Goal: Information Seeking & Learning: Learn about a topic

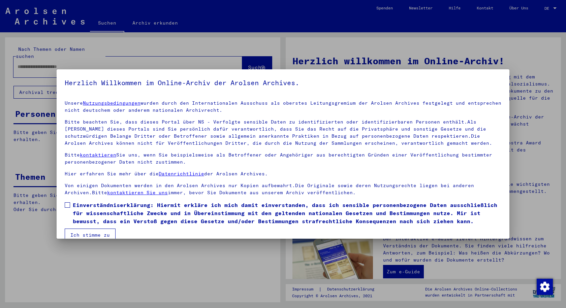
click at [95, 232] on button "Ich stimme zu" at bounding box center [90, 235] width 51 height 13
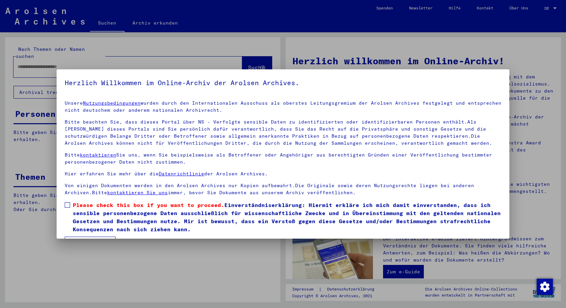
scroll to position [11, 0]
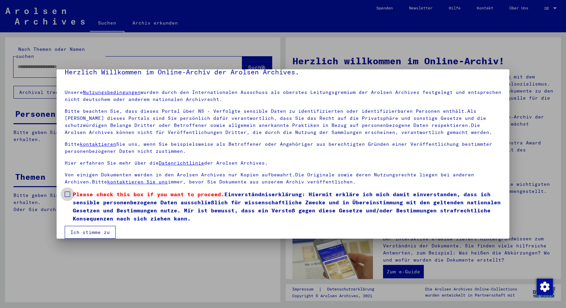
click at [66, 194] on span at bounding box center [67, 194] width 5 height 5
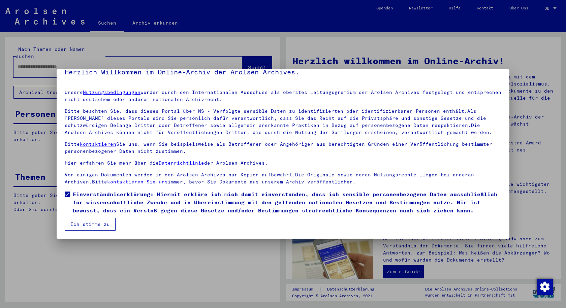
click at [92, 226] on button "Ich stimme zu" at bounding box center [90, 224] width 51 height 13
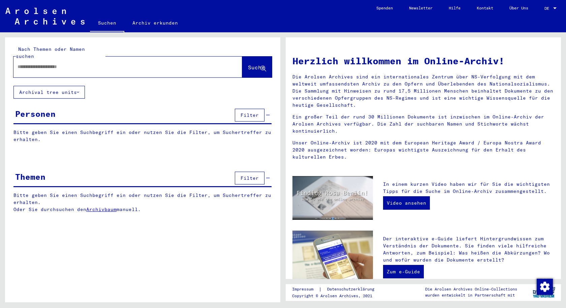
click at [261, 172] on button "Filter" at bounding box center [250, 178] width 30 height 13
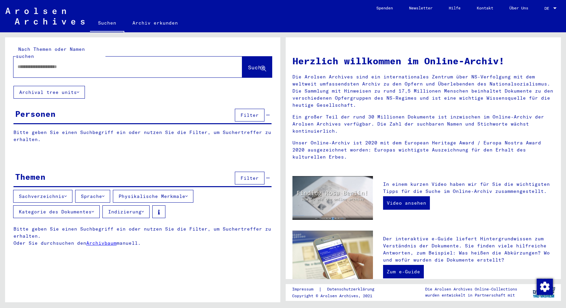
click at [62, 190] on button "Sachverzeichnis" at bounding box center [42, 196] width 59 height 13
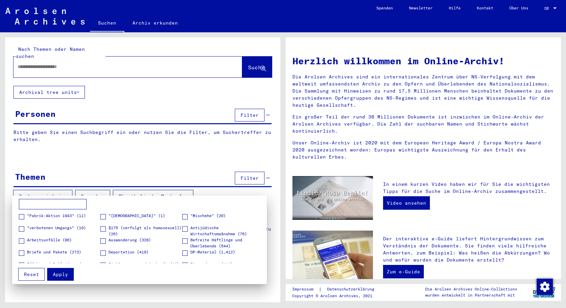
click at [70, 61] on div at bounding box center [283, 154] width 566 height 308
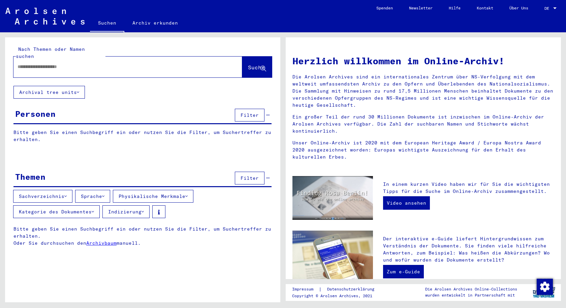
click at [97, 63] on input "text" at bounding box center [120, 66] width 205 height 7
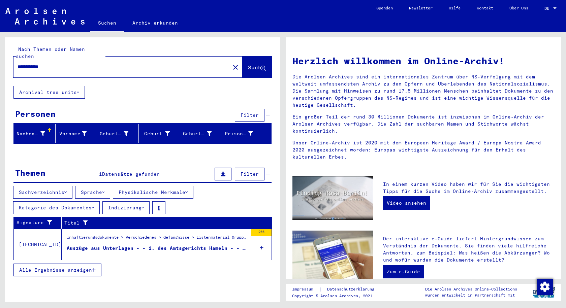
click at [79, 269] on button "Alle Ergebnisse anzeigen" at bounding box center [57, 270] width 88 height 13
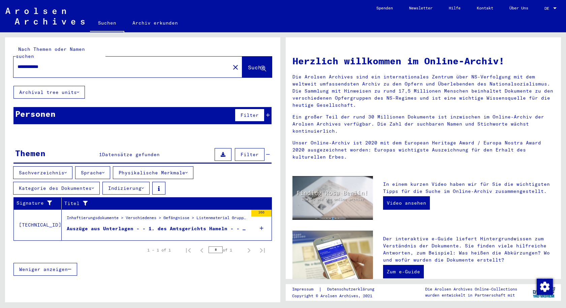
click at [131, 227] on figure "Auszüge aus Unterlagen - - 1. des Amtsgerichts Hameln - - 2. des Amtsgerichts H…" at bounding box center [157, 230] width 181 height 10
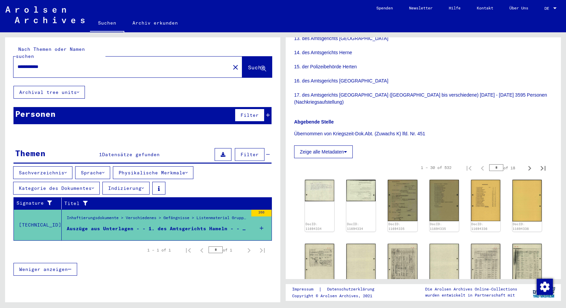
scroll to position [337, 0]
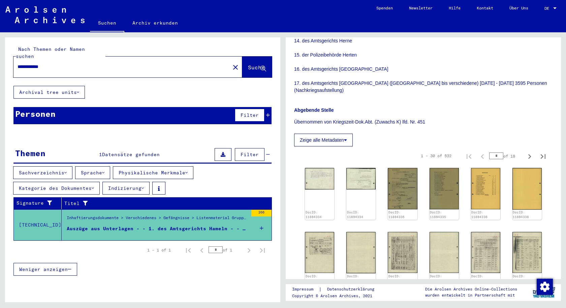
click at [38, 63] on input "**********" at bounding box center [122, 66] width 209 height 7
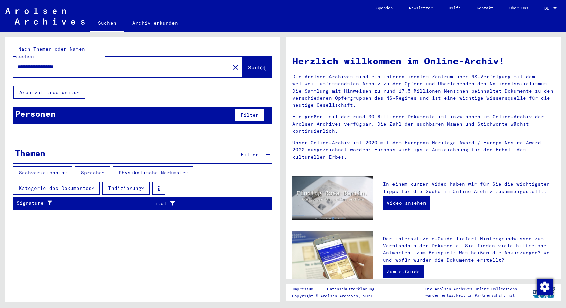
drag, startPoint x: 91, startPoint y: 60, endPoint x: 0, endPoint y: 49, distance: 91.3
click at [0, 45] on div "**********" at bounding box center [141, 167] width 283 height 270
drag, startPoint x: 96, startPoint y: 62, endPoint x: 0, endPoint y: 64, distance: 95.7
click at [0, 64] on div "**********" at bounding box center [141, 167] width 283 height 270
click at [134, 112] on span "Datensätze gefunden" at bounding box center [136, 115] width 58 height 6
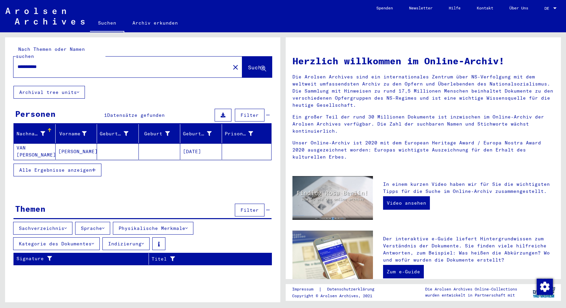
click at [77, 144] on mat-cell "[PERSON_NAME]" at bounding box center [77, 152] width 42 height 16
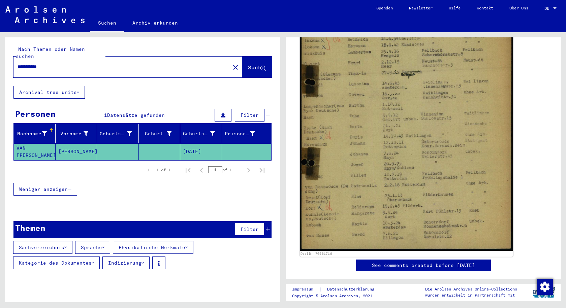
scroll to position [168, 0]
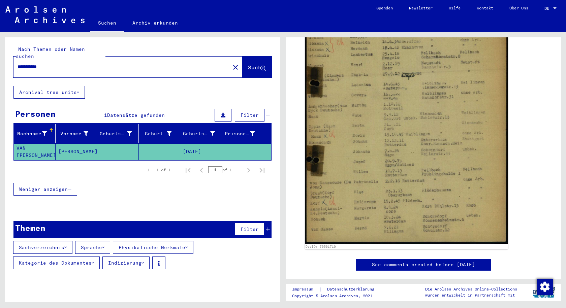
drag, startPoint x: 65, startPoint y: 58, endPoint x: 0, endPoint y: 61, distance: 65.1
click at [0, 60] on div "**********" at bounding box center [141, 167] width 283 height 270
type input "*"
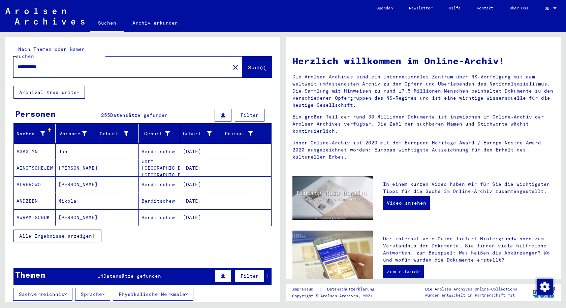
scroll to position [67, 0]
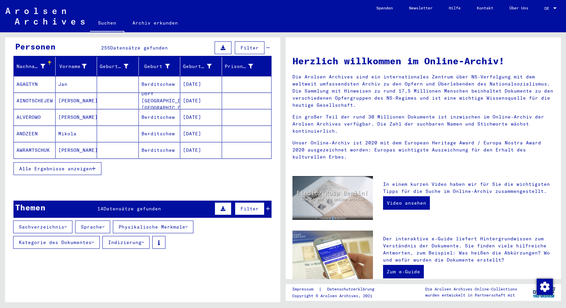
click at [150, 206] on span "Datensätze gefunden" at bounding box center [132, 209] width 58 height 6
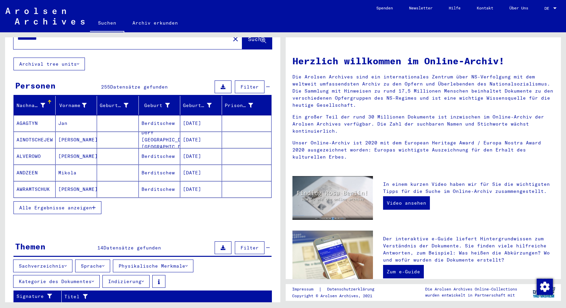
scroll to position [0, 0]
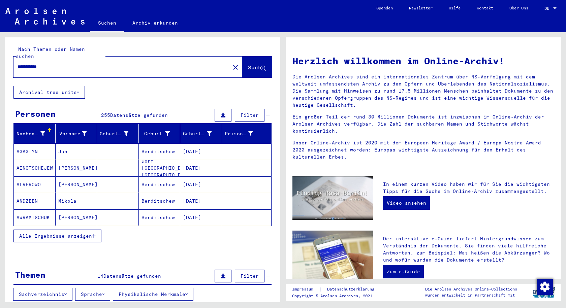
click at [115, 63] on input "**********" at bounding box center [120, 66] width 205 height 7
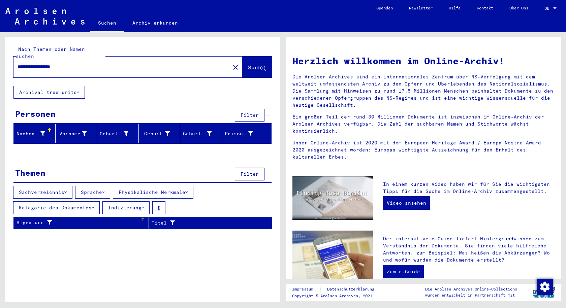
click at [128, 219] on div "Signature" at bounding box center [79, 222] width 124 height 7
drag, startPoint x: 57, startPoint y: 61, endPoint x: 106, endPoint y: 60, distance: 48.5
click at [106, 63] on input "**********" at bounding box center [120, 66] width 205 height 7
type input "**********"
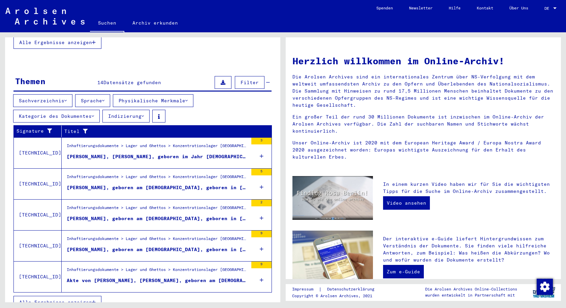
scroll to position [197, 0]
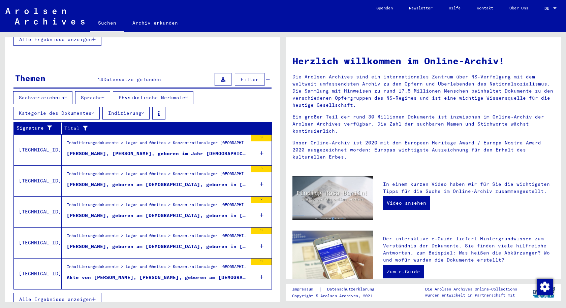
click at [78, 296] on span "Alle Ergebnisse anzeigen" at bounding box center [55, 299] width 73 height 6
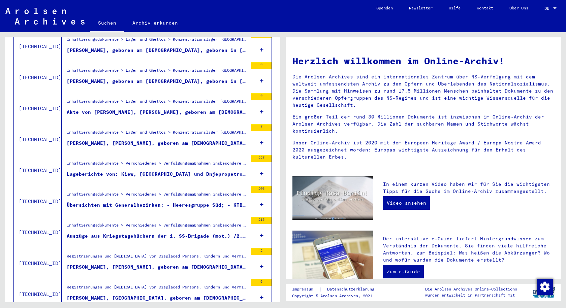
scroll to position [365, 0]
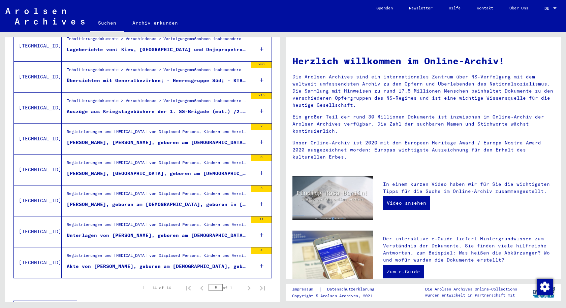
click at [195, 108] on div "Auszüge aus Kriegstagebüchern der 1. SS-Brigade (mot.) /2. SS-Inf. Brigade (mot…" at bounding box center [157, 111] width 181 height 7
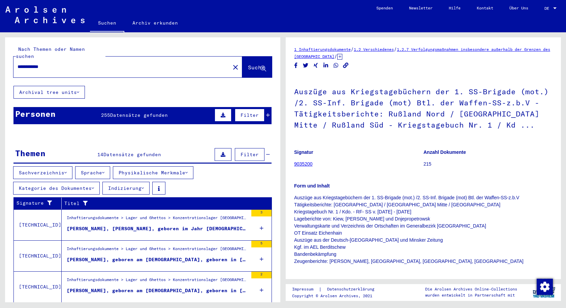
drag, startPoint x: 96, startPoint y: 65, endPoint x: 0, endPoint y: 55, distance: 96.5
click at [0, 55] on div "**********" at bounding box center [141, 167] width 283 height 270
click at [361, 199] on p "Auszüge aus Kriegstagebüchern der 1. SS-Brigade (mot.) /2. SS-Inf. Brigade (mot…" at bounding box center [423, 229] width 258 height 71
drag, startPoint x: 98, startPoint y: 58, endPoint x: 0, endPoint y: 49, distance: 98.2
click at [0, 49] on div "**********" at bounding box center [141, 167] width 283 height 270
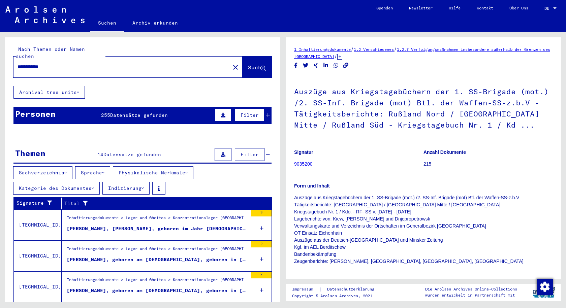
click at [512, 49] on link "1.2.7 Verfolgungsmaßnahmen insbesondere außerhalb der Grenzen des [GEOGRAPHIC_D…" at bounding box center [422, 53] width 256 height 12
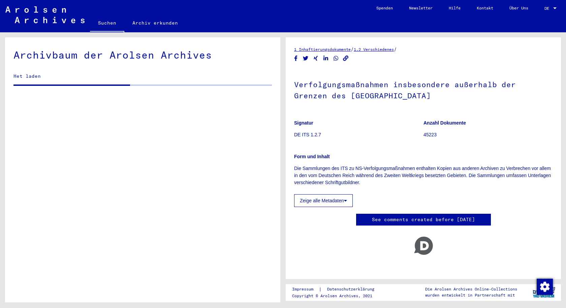
scroll to position [5, 0]
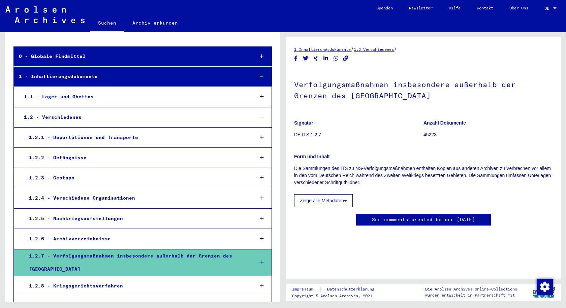
click at [197, 181] on div "1.2.3 - Gestapo" at bounding box center [136, 177] width 225 height 13
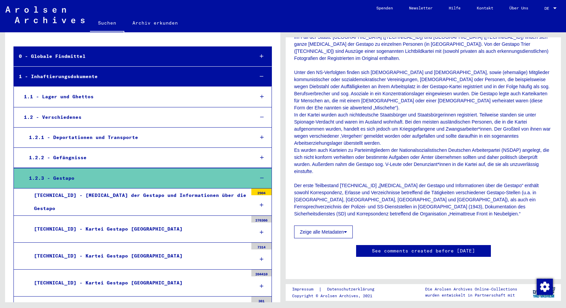
scroll to position [241, 0]
drag, startPoint x: 336, startPoint y: 157, endPoint x: 340, endPoint y: 156, distance: 3.8
click at [338, 226] on button "Zeige alle Metadaten" at bounding box center [323, 232] width 59 height 13
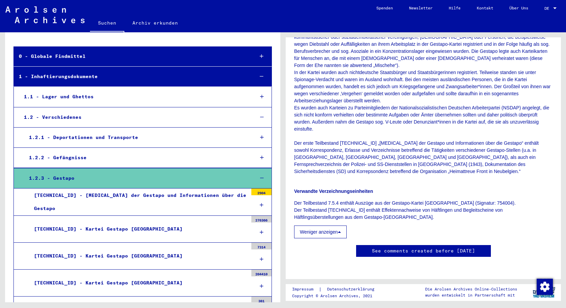
click at [193, 204] on div "[TECHNICAL_ID] - [MEDICAL_DATA] der Gestapo und Informationen über die Gestapo" at bounding box center [138, 202] width 219 height 26
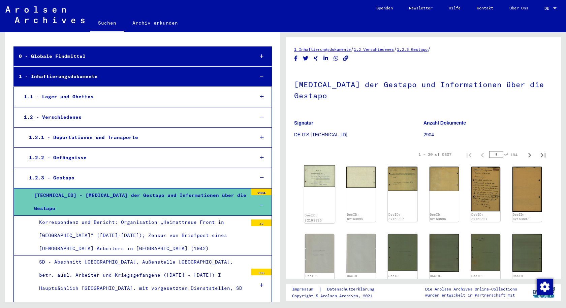
click at [313, 169] on img at bounding box center [319, 176] width 31 height 22
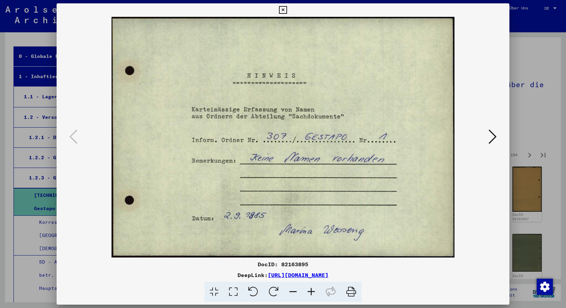
click at [490, 134] on icon at bounding box center [493, 137] width 8 height 16
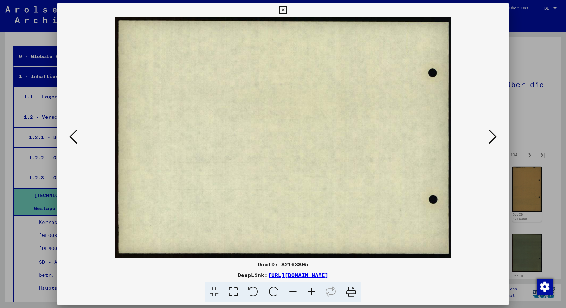
click at [490, 134] on icon at bounding box center [493, 137] width 8 height 16
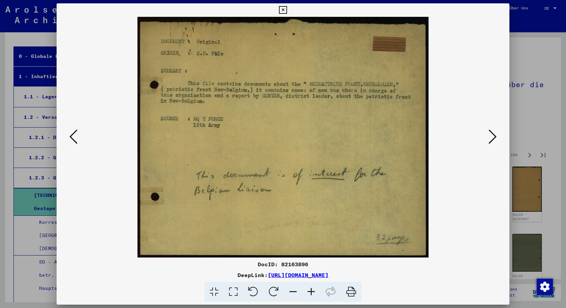
click at [491, 134] on icon at bounding box center [493, 137] width 8 height 16
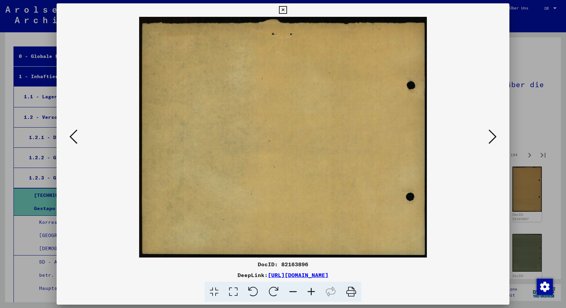
click at [491, 134] on icon at bounding box center [493, 137] width 8 height 16
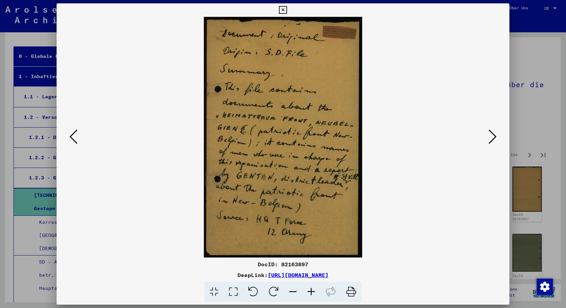
click at [491, 134] on icon at bounding box center [493, 137] width 8 height 16
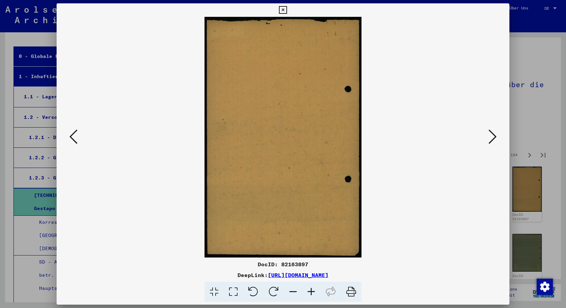
click at [491, 134] on icon at bounding box center [493, 137] width 8 height 16
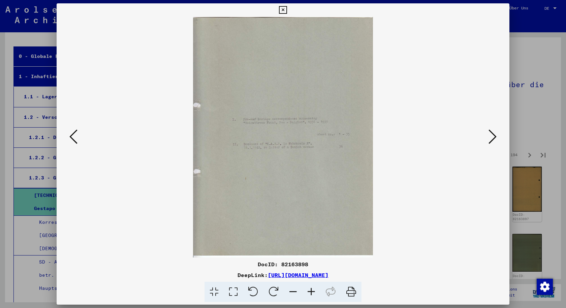
click at [491, 134] on icon at bounding box center [493, 137] width 8 height 16
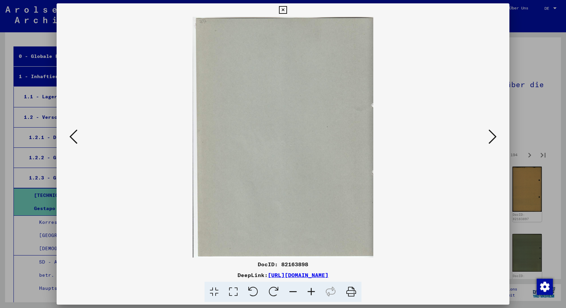
click at [491, 134] on icon at bounding box center [493, 137] width 8 height 16
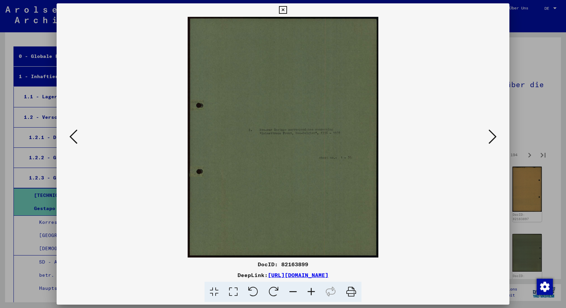
click at [491, 134] on icon at bounding box center [493, 137] width 8 height 16
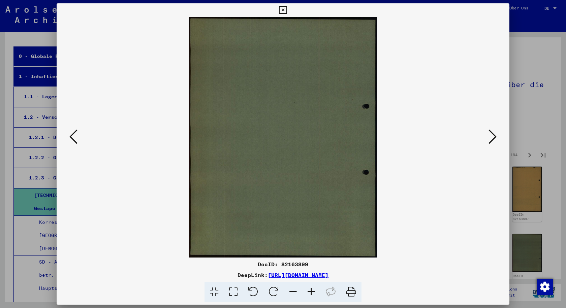
click at [491, 134] on icon at bounding box center [493, 137] width 8 height 16
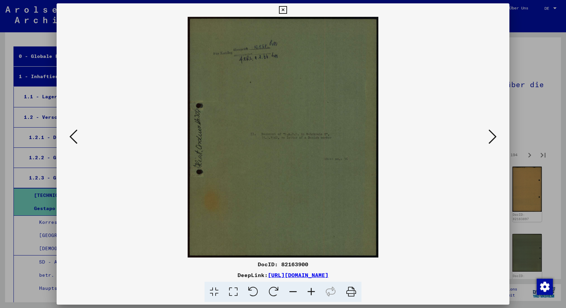
click at [491, 135] on icon at bounding box center [493, 137] width 8 height 16
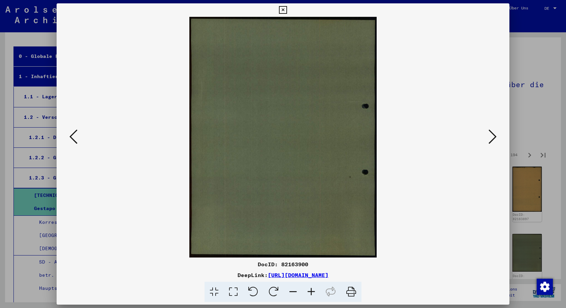
click at [491, 135] on icon at bounding box center [493, 137] width 8 height 16
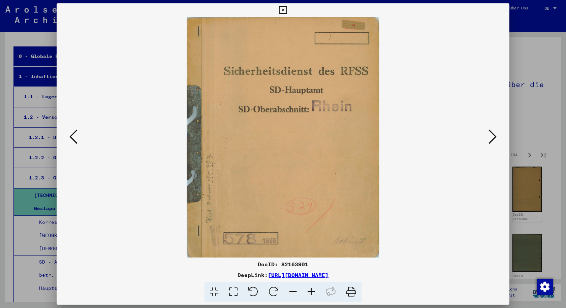
click at [491, 135] on icon at bounding box center [493, 137] width 8 height 16
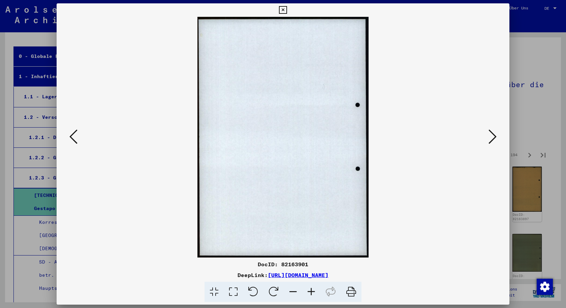
click at [491, 135] on icon at bounding box center [493, 137] width 8 height 16
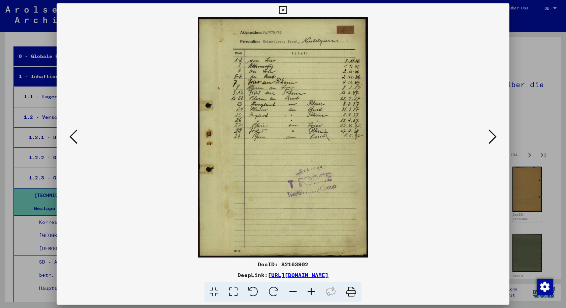
click at [76, 140] on icon at bounding box center [73, 137] width 8 height 16
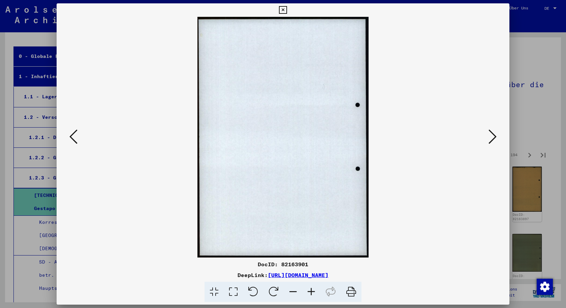
click at [76, 140] on icon at bounding box center [73, 137] width 8 height 16
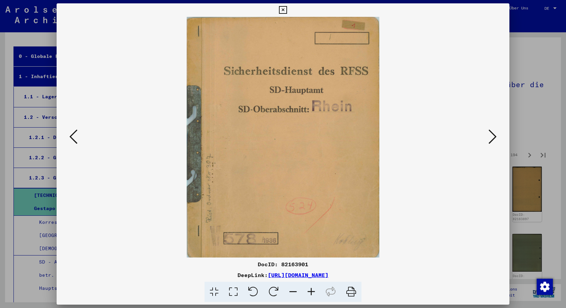
click at [490, 142] on icon at bounding box center [493, 137] width 8 height 16
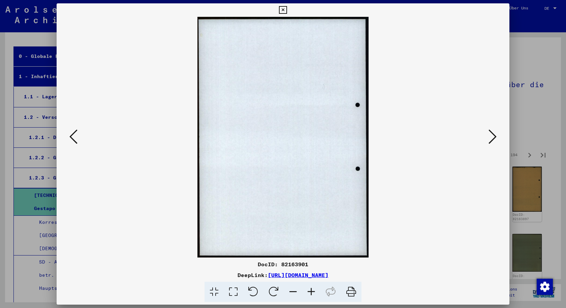
click at [490, 142] on icon at bounding box center [493, 137] width 8 height 16
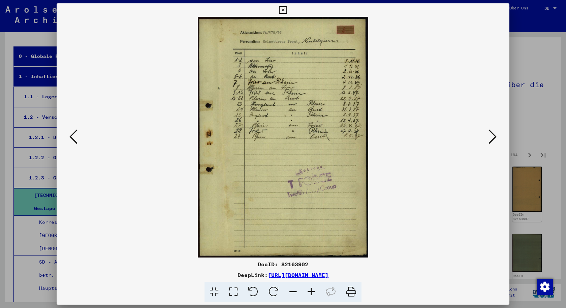
click at [490, 142] on icon at bounding box center [493, 137] width 8 height 16
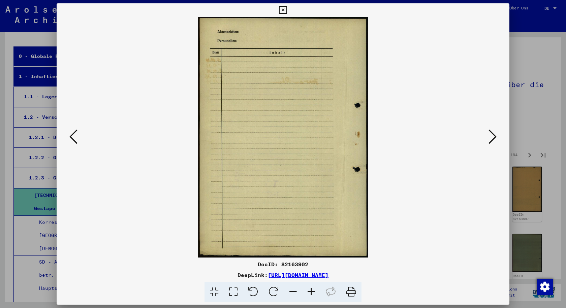
click at [490, 142] on icon at bounding box center [493, 137] width 8 height 16
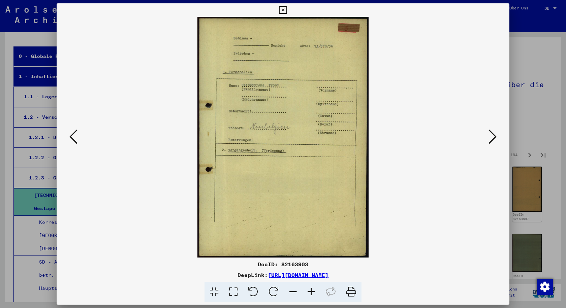
click at [490, 142] on icon at bounding box center [493, 137] width 8 height 16
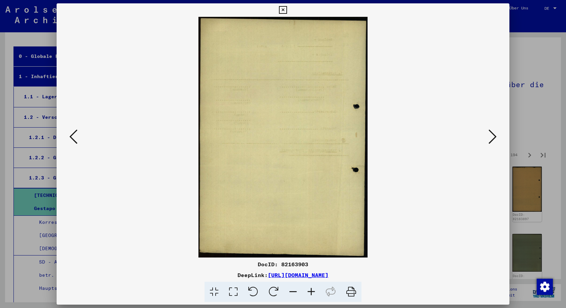
click at [490, 142] on icon at bounding box center [493, 137] width 8 height 16
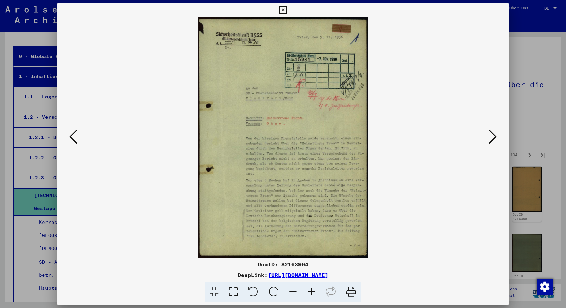
click at [490, 142] on icon at bounding box center [493, 137] width 8 height 16
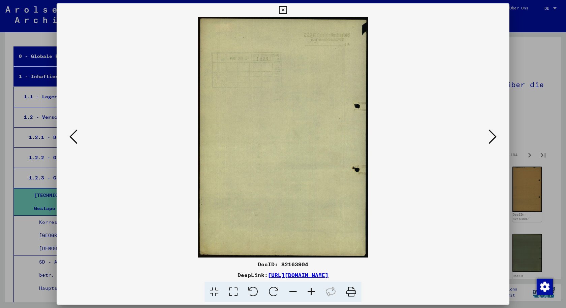
click at [540, 142] on div at bounding box center [283, 154] width 566 height 308
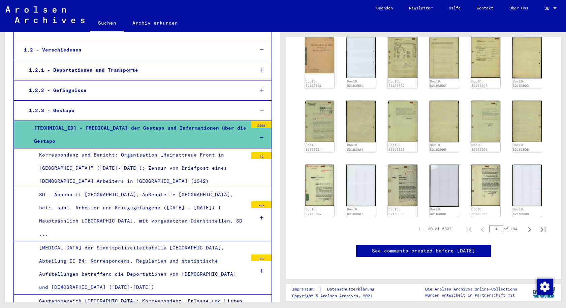
scroll to position [156, 0]
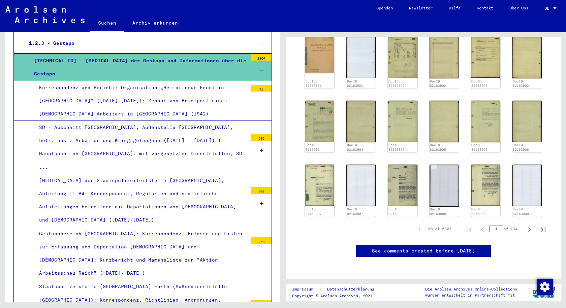
click at [180, 193] on div "[MEDICAL_DATA] der Staatspolizeileitstelle [GEOGRAPHIC_DATA], Abteilung II B4: …" at bounding box center [141, 200] width 214 height 53
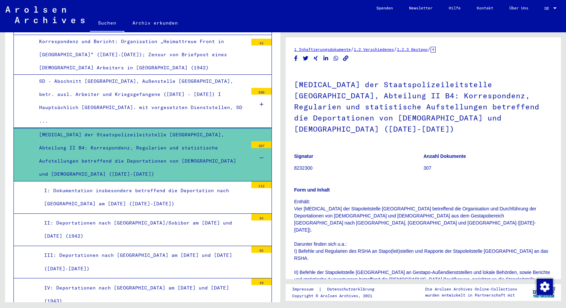
scroll to position [223, 0]
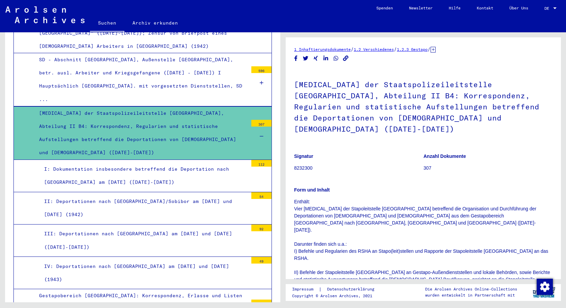
click at [201, 227] on div "III: Deportationen nach [GEOGRAPHIC_DATA] am [DATE] und [DATE] ([DATE]-[DATE])" at bounding box center [143, 240] width 209 height 26
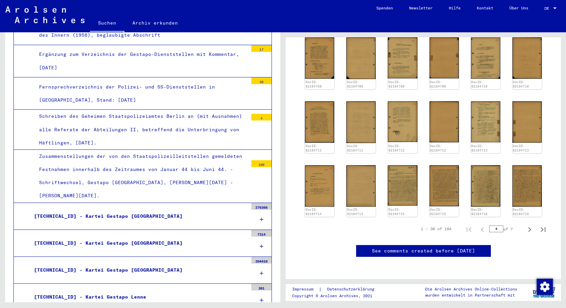
scroll to position [661, 0]
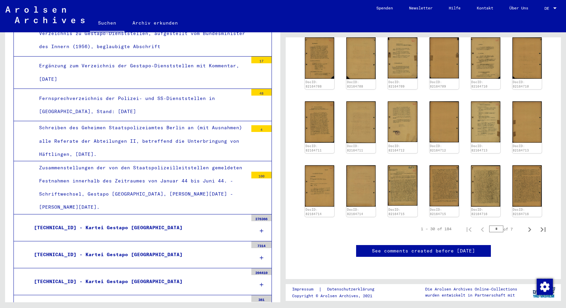
click at [219, 92] on div "Fernsprechverzeichnis der Polizei- und SS-Dienststellen in [GEOGRAPHIC_DATA], S…" at bounding box center [141, 105] width 214 height 26
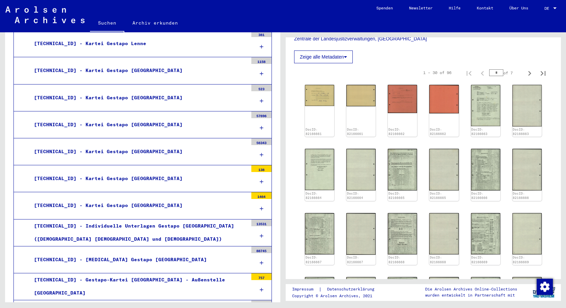
scroll to position [998, 0]
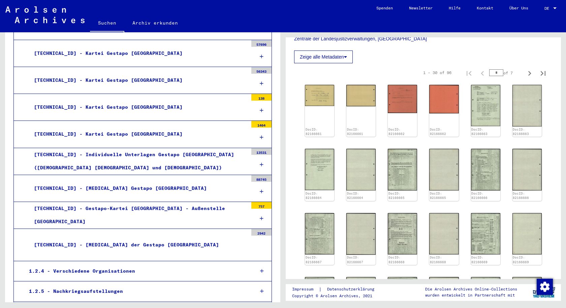
click at [182, 239] on div "[TECHNICAL_ID] - [MEDICAL_DATA] der Gestapo [GEOGRAPHIC_DATA]" at bounding box center [138, 245] width 219 height 13
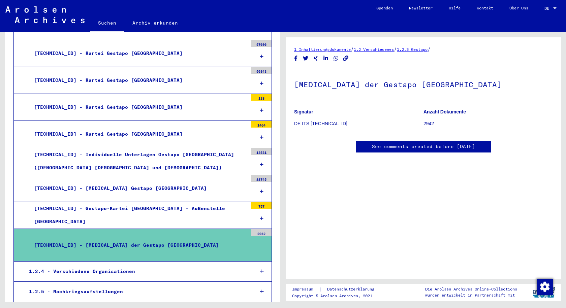
click at [174, 262] on mat-tree-node "1.2.4 - Verschiedene Organisationen" at bounding box center [142, 272] width 258 height 20
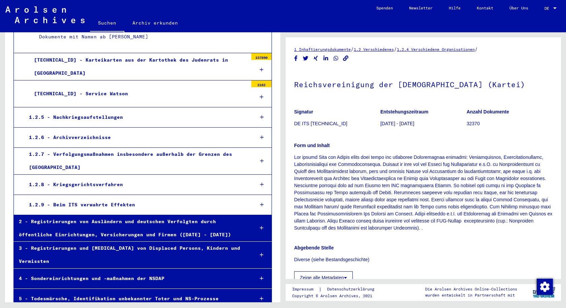
scroll to position [3423, 0]
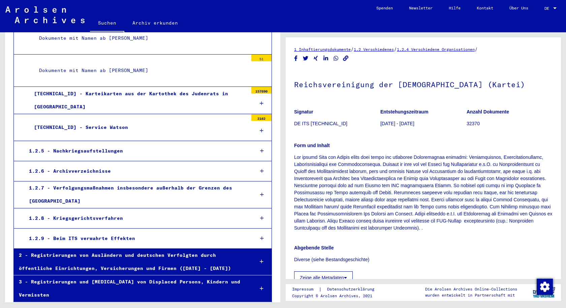
click at [193, 212] on div "1.2.8 - Kriegsgerichtsverfahren" at bounding box center [136, 218] width 225 height 13
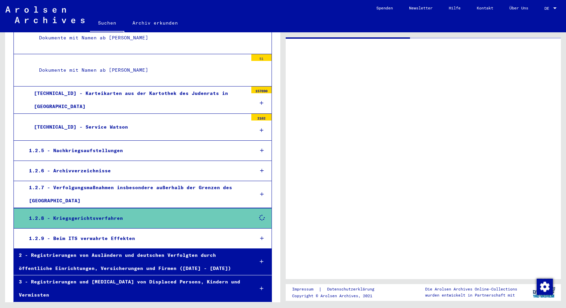
scroll to position [3423, 0]
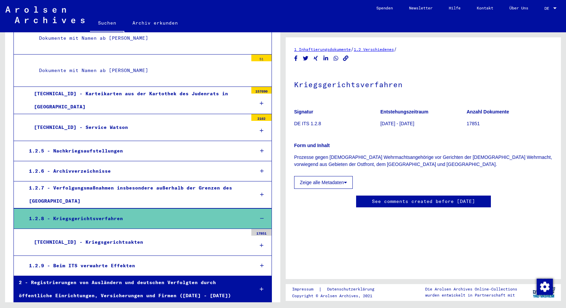
click at [187, 182] on div "1.2.7 - Verfolgungsmaßnahmen insbesondere außerhalb der Grenzen des [GEOGRAPHIC…" at bounding box center [136, 195] width 225 height 26
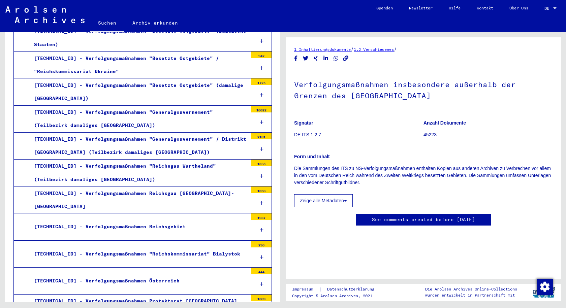
scroll to position [3693, 0]
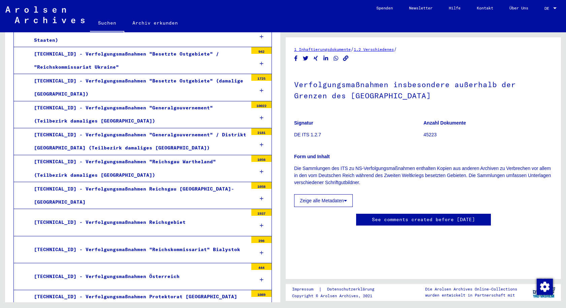
click at [206, 243] on div "[TECHNICAL_ID] - Verfolgungsmaßnahmen "Reichskommissariat" Bialystok" at bounding box center [138, 249] width 219 height 13
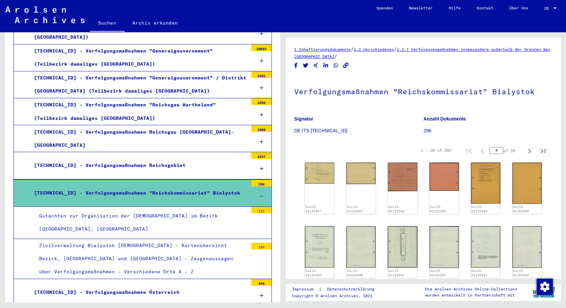
scroll to position [3760, 0]
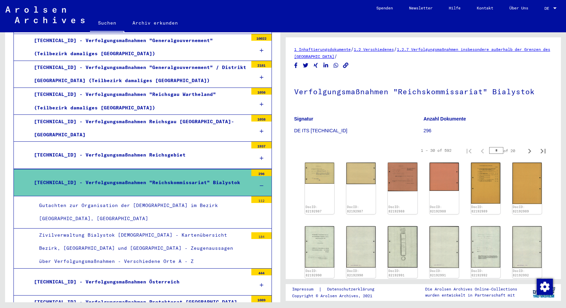
click at [224, 199] on div "Gutachten zur Organisation der [DEMOGRAPHIC_DATA] im Bezirk [GEOGRAPHIC_DATA], …" at bounding box center [141, 212] width 214 height 26
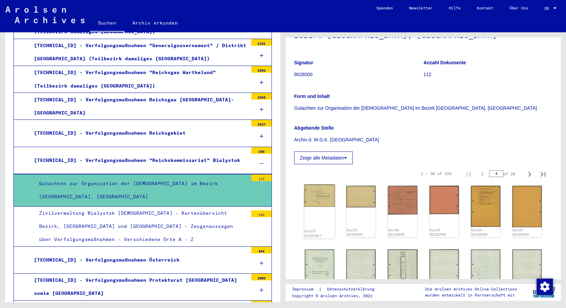
scroll to position [3793, 0]
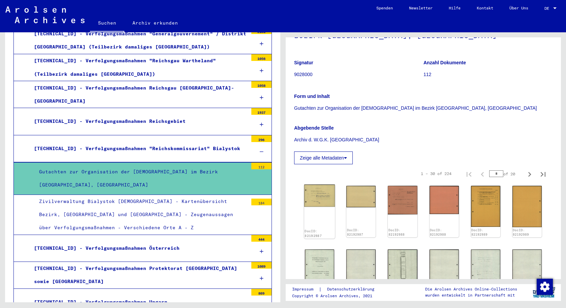
click at [323, 203] on img at bounding box center [319, 196] width 31 height 22
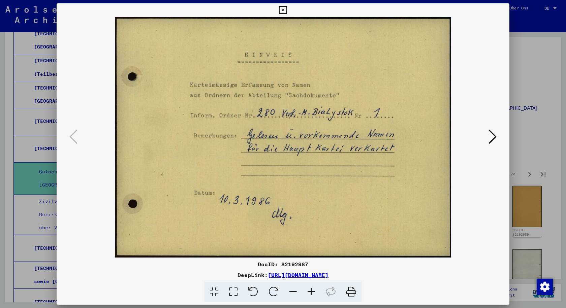
click at [494, 134] on icon at bounding box center [493, 137] width 8 height 16
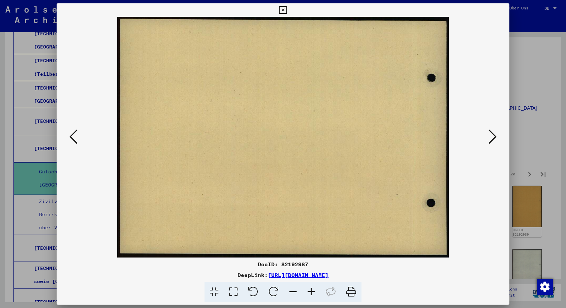
click at [494, 134] on icon at bounding box center [493, 137] width 8 height 16
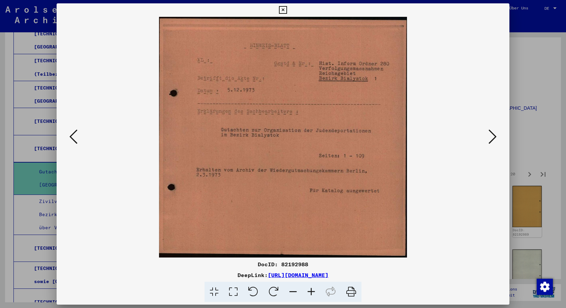
click at [494, 134] on icon at bounding box center [493, 137] width 8 height 16
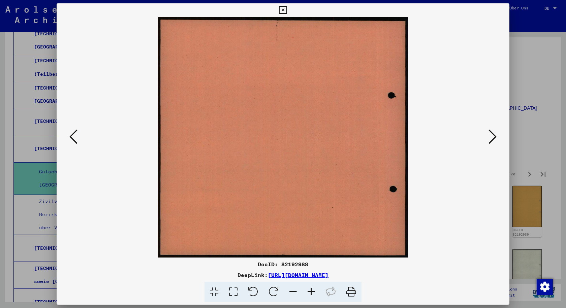
click at [494, 134] on icon at bounding box center [493, 137] width 8 height 16
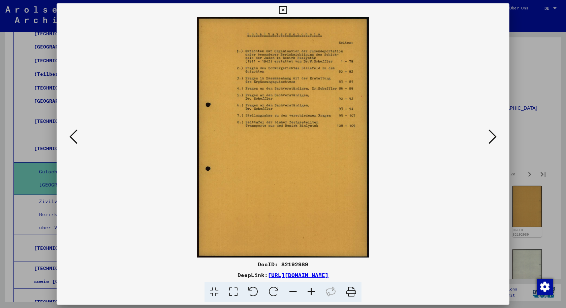
click at [494, 134] on icon at bounding box center [493, 137] width 8 height 16
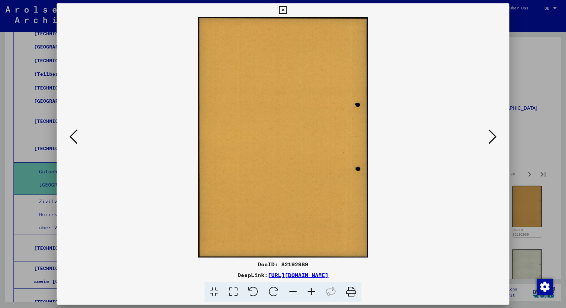
click at [494, 134] on icon at bounding box center [493, 137] width 8 height 16
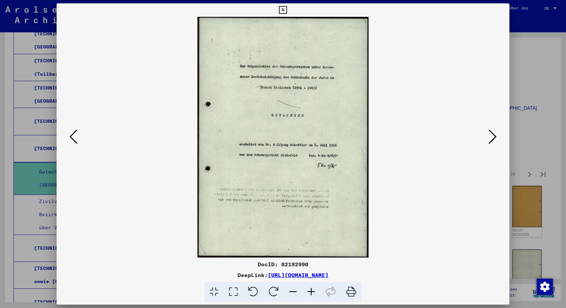
click at [494, 134] on icon at bounding box center [493, 137] width 8 height 16
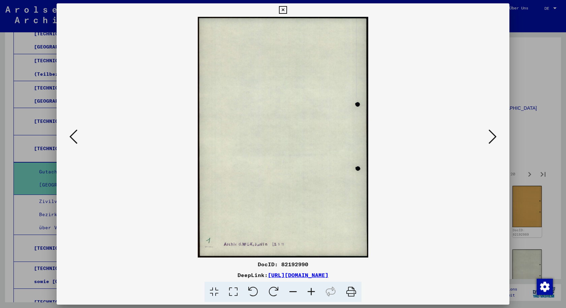
click at [494, 134] on icon at bounding box center [493, 137] width 8 height 16
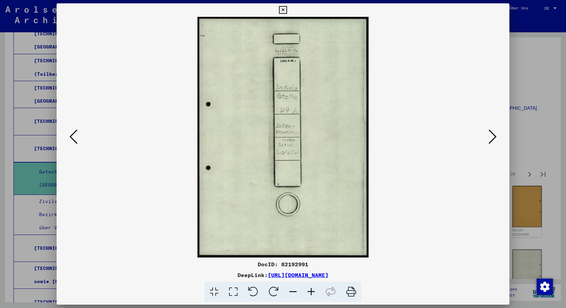
click at [494, 134] on icon at bounding box center [493, 137] width 8 height 16
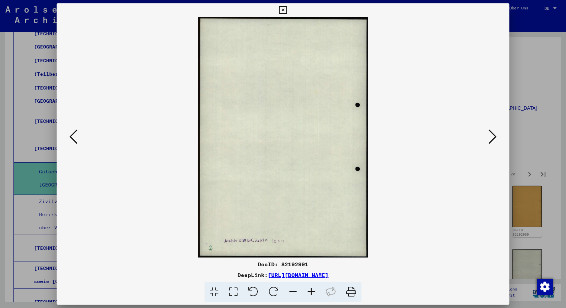
click at [494, 134] on icon at bounding box center [493, 137] width 8 height 16
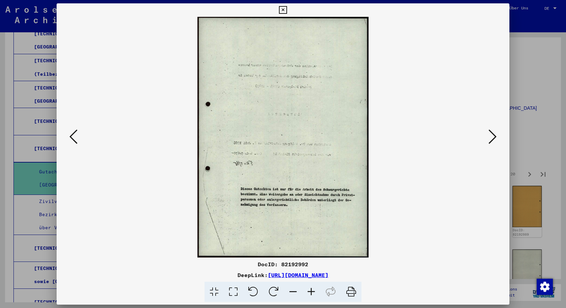
click at [544, 139] on div at bounding box center [283, 154] width 566 height 308
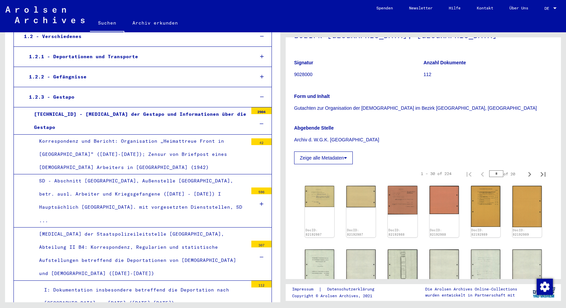
scroll to position [0, 0]
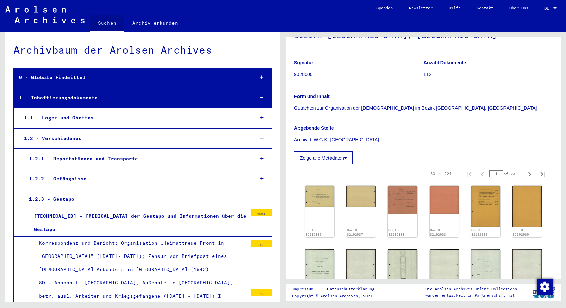
click at [98, 20] on link "Suchen" at bounding box center [107, 24] width 34 height 18
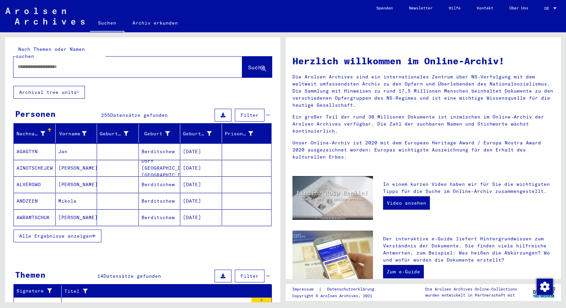
click at [102, 63] on input "text" at bounding box center [120, 66] width 205 height 7
type input "**********"
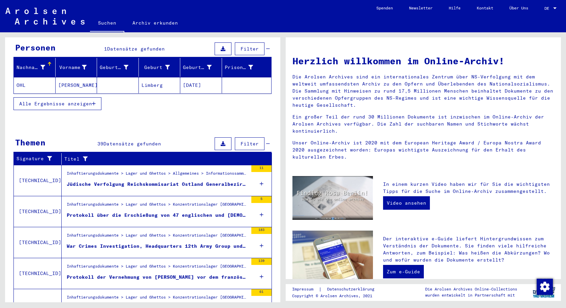
scroll to position [67, 0]
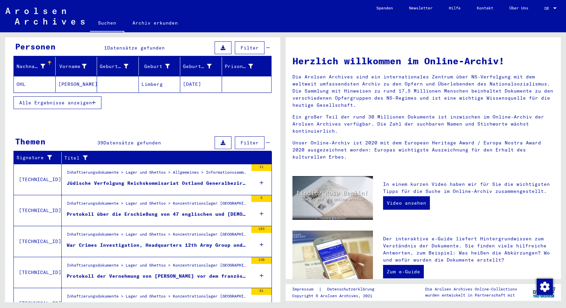
click at [186, 180] on div "Jüdische Verfolgung Reichskommisariat Ostland Generalbezirk [GEOGRAPHIC_DATA]" at bounding box center [157, 183] width 181 height 7
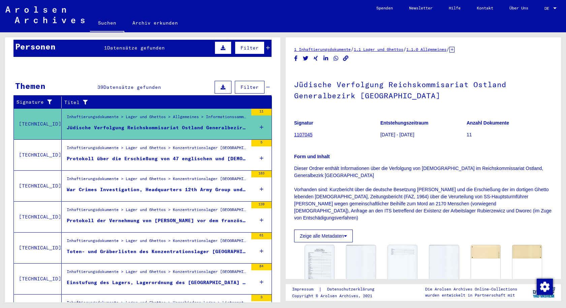
click at [154, 155] on figure "Protokoll über die Erschießung von 47 englischen und [DEMOGRAPHIC_DATA] Offizie…" at bounding box center [157, 160] width 181 height 10
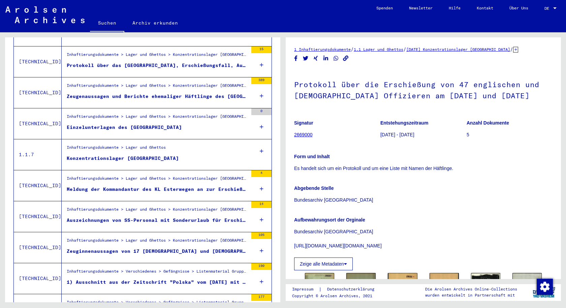
scroll to position [404, 0]
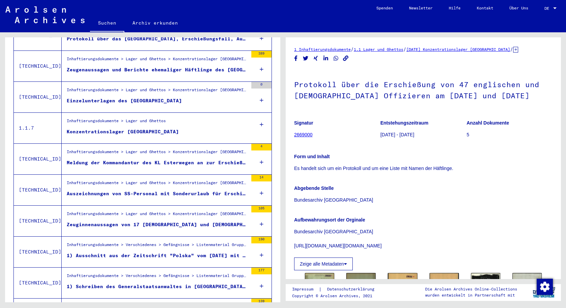
click at [192, 221] on div "Zeuginnenaussagen von 17 [DEMOGRAPHIC_DATA] und [DEMOGRAPHIC_DATA] weiblichen Ü…" at bounding box center [157, 224] width 181 height 7
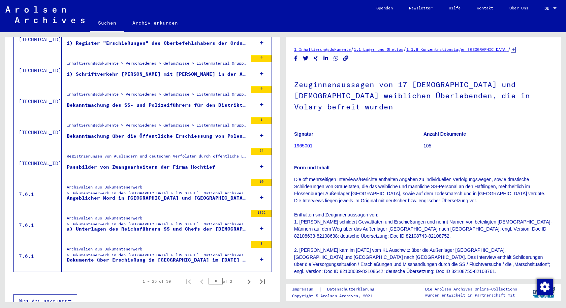
scroll to position [680, 0]
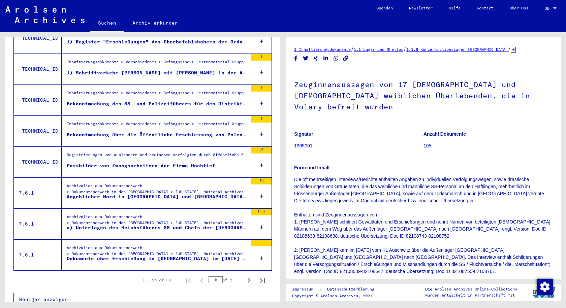
click at [203, 227] on figure "a) Unterlagen des Reichsführers SS und Chefs der [DEMOGRAPHIC_DATA] Polizei: [P…" at bounding box center [157, 229] width 181 height 10
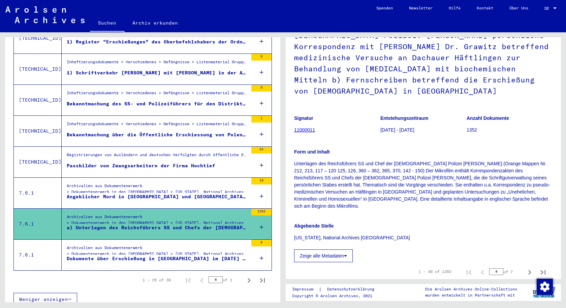
scroll to position [202, 0]
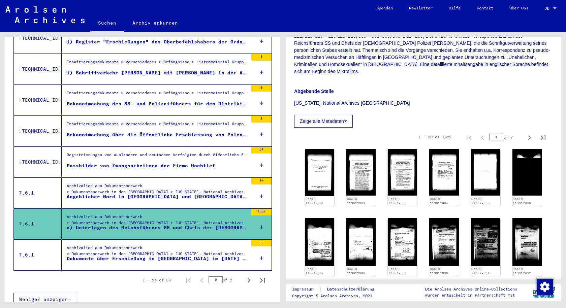
click at [167, 247] on div "Archivalien aus Dokumentenerwerb > Dokumentenerwerb in den [GEOGRAPHIC_DATA] > …" at bounding box center [157, 252] width 181 height 15
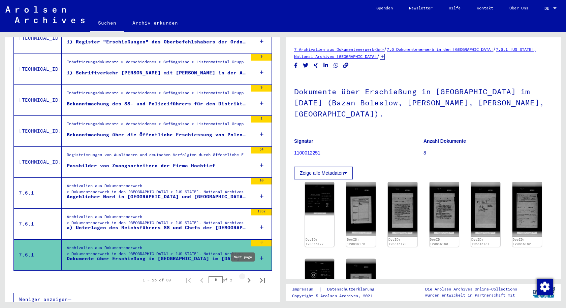
click at [244, 276] on icon "Next page" at bounding box center [248, 280] width 9 height 9
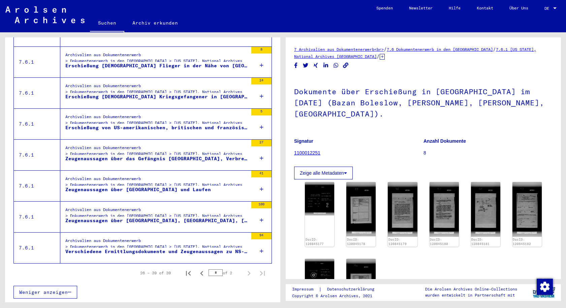
scroll to position [339, 0]
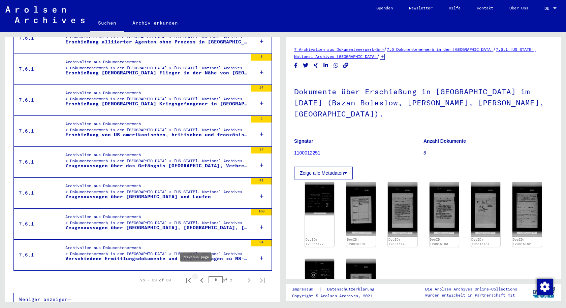
click at [200, 278] on icon "Previous page" at bounding box center [201, 280] width 3 height 5
type input "*"
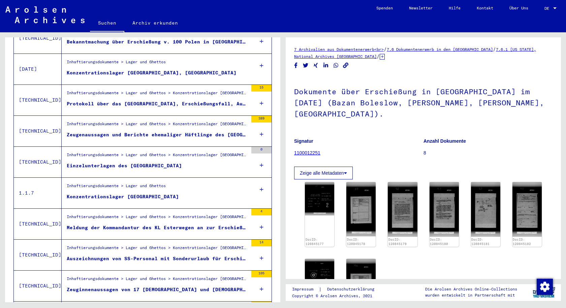
click at [194, 255] on div "Auszeichnungen von SS-Personal mit Sonderurlaub für Erschießungen von Häftlinge…" at bounding box center [157, 258] width 181 height 7
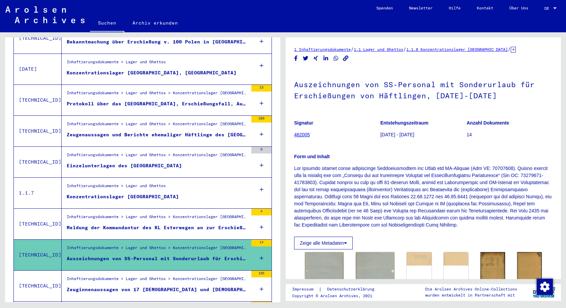
scroll to position [67, 0]
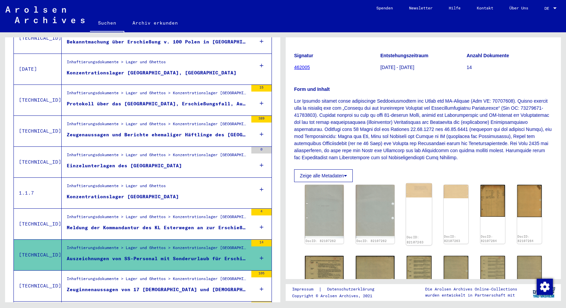
click at [406, 214] on div "DocID: 82107263" at bounding box center [419, 215] width 26 height 62
click at [480, 205] on img at bounding box center [493, 201] width 26 height 34
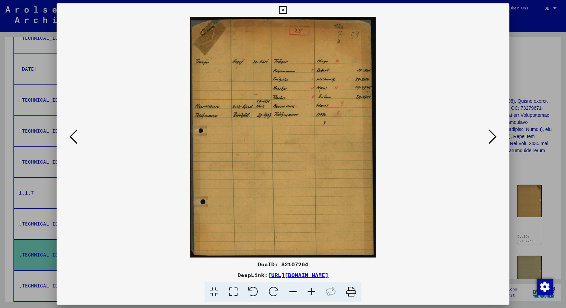
click at [495, 142] on icon at bounding box center [493, 137] width 8 height 16
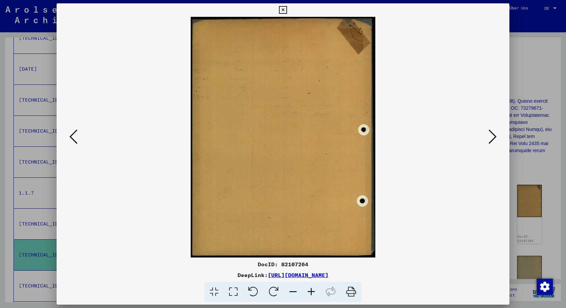
click at [493, 142] on icon at bounding box center [493, 137] width 8 height 16
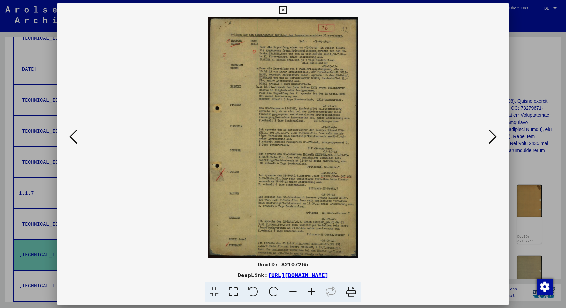
click at [309, 293] on icon at bounding box center [311, 292] width 18 height 21
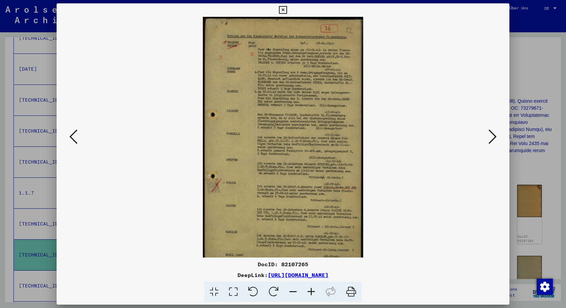
click at [309, 293] on icon at bounding box center [311, 292] width 18 height 21
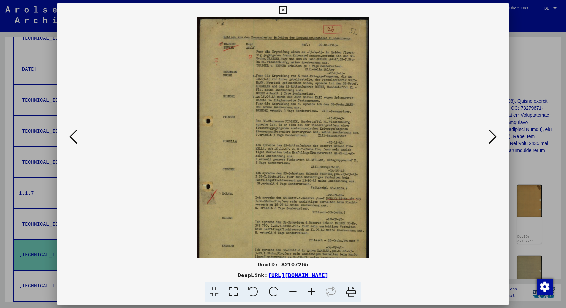
click at [309, 293] on icon at bounding box center [311, 292] width 18 height 21
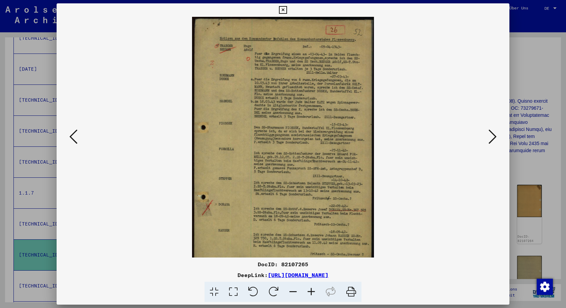
click at [309, 293] on icon at bounding box center [311, 292] width 18 height 21
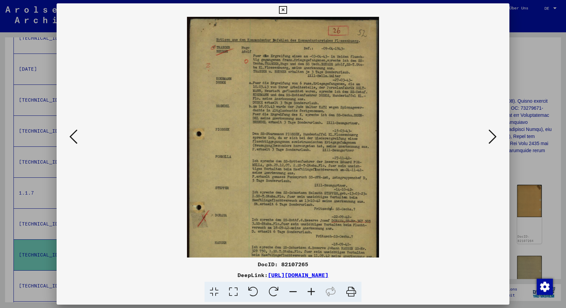
click at [309, 293] on icon at bounding box center [311, 292] width 18 height 21
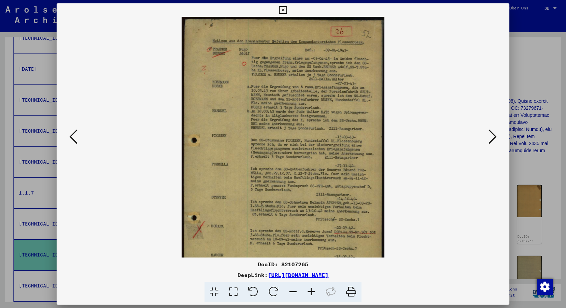
click at [309, 293] on icon at bounding box center [311, 292] width 18 height 21
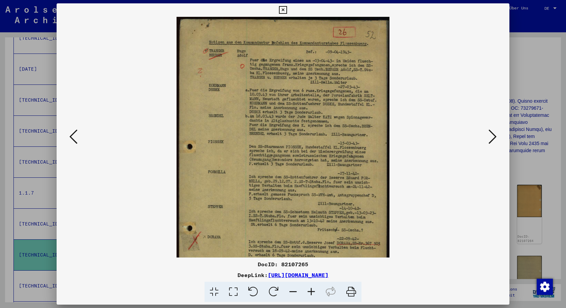
click at [309, 293] on icon at bounding box center [311, 292] width 18 height 21
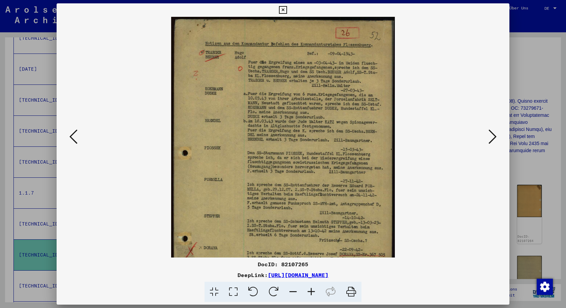
click at [309, 293] on icon at bounding box center [311, 292] width 18 height 21
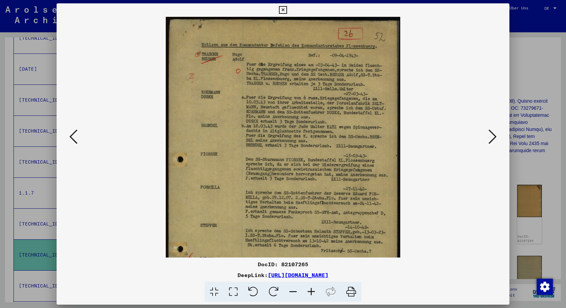
click at [309, 293] on icon at bounding box center [311, 292] width 18 height 21
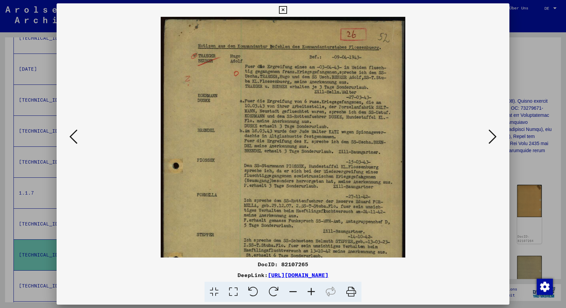
click at [500, 142] on div at bounding box center [283, 137] width 453 height 241
click at [491, 138] on icon at bounding box center [493, 137] width 8 height 16
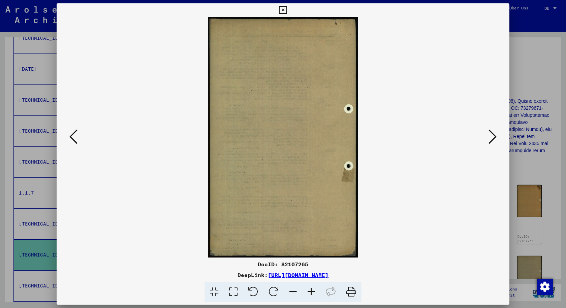
click at [491, 138] on icon at bounding box center [493, 137] width 8 height 16
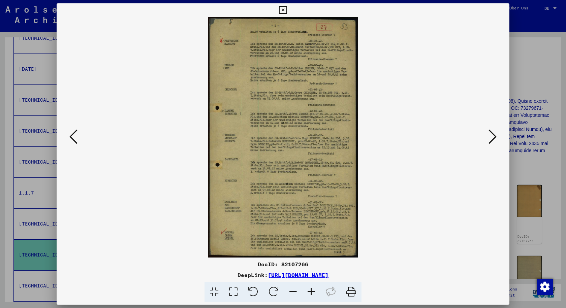
click at [543, 121] on div at bounding box center [283, 154] width 566 height 308
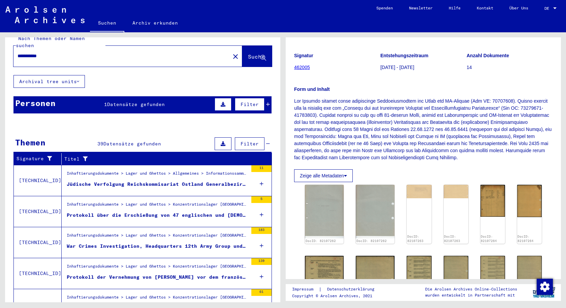
scroll to position [0, 0]
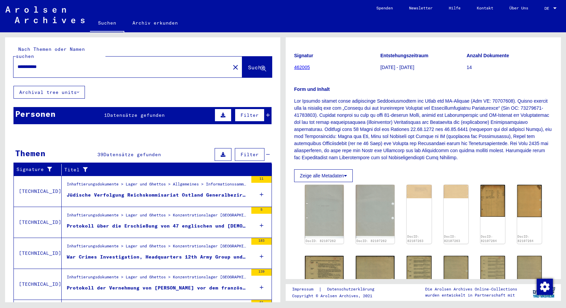
click at [139, 63] on input "**********" at bounding box center [122, 66] width 209 height 7
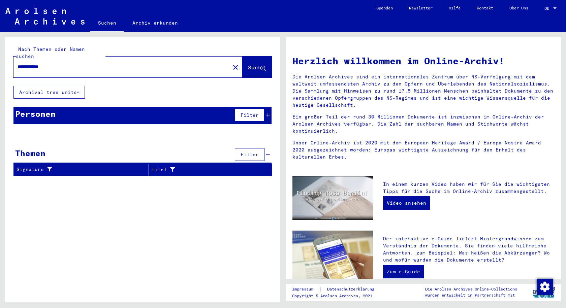
drag, startPoint x: 170, startPoint y: 65, endPoint x: 0, endPoint y: 61, distance: 170.5
click at [0, 61] on div "**********" at bounding box center [141, 167] width 283 height 270
click at [81, 63] on input "**********" at bounding box center [120, 66] width 205 height 7
drag, startPoint x: 81, startPoint y: 60, endPoint x: 0, endPoint y: 8, distance: 96.5
click at [0, 8] on mat-sidenav-content "**********" at bounding box center [283, 154] width 566 height 308
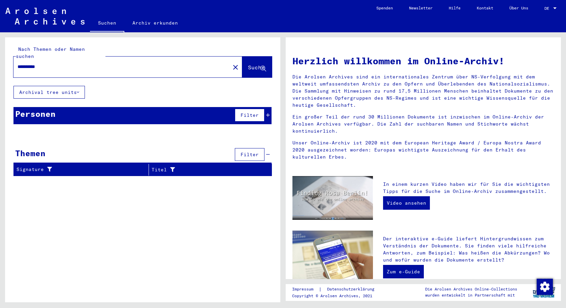
click at [169, 108] on div "Personen Filter" at bounding box center [142, 115] width 258 height 17
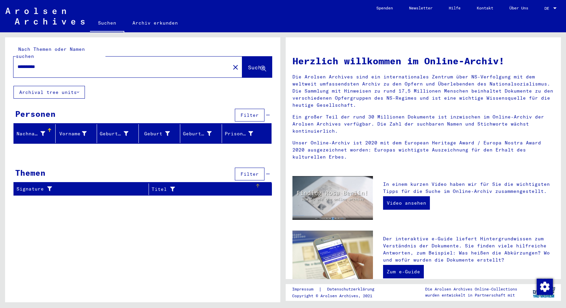
click at [166, 186] on div "Titel" at bounding box center [203, 189] width 103 height 7
drag, startPoint x: 59, startPoint y: 64, endPoint x: 4, endPoint y: 66, distance: 55.3
click at [0, 66] on div "**********" at bounding box center [141, 167] width 283 height 270
click at [73, 63] on input "**********" at bounding box center [120, 66] width 205 height 7
drag, startPoint x: 81, startPoint y: 64, endPoint x: 0, endPoint y: 35, distance: 85.5
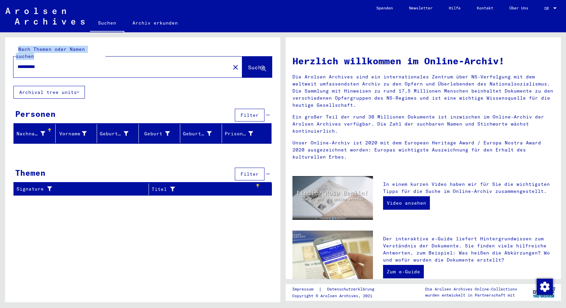
click at [0, 35] on div "**********" at bounding box center [141, 167] width 283 height 270
click at [41, 63] on input "**********" at bounding box center [120, 66] width 205 height 7
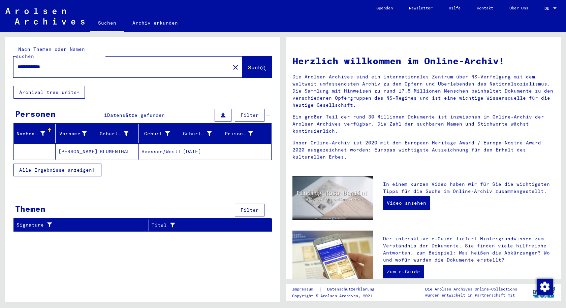
click at [165, 147] on mat-cell "Heessen/Westf." at bounding box center [160, 152] width 42 height 16
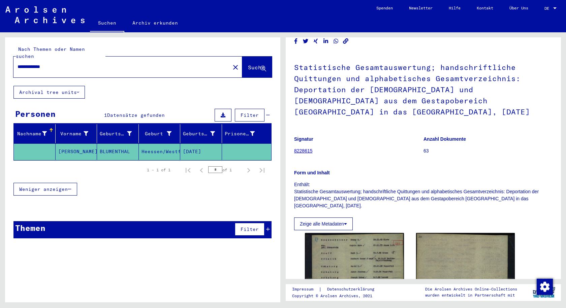
scroll to position [34, 0]
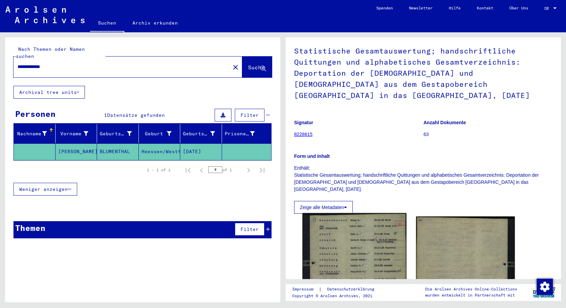
click at [368, 228] on img at bounding box center [355, 281] width 104 height 137
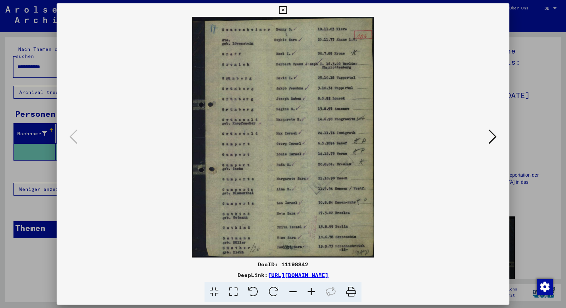
click at [491, 145] on button at bounding box center [492, 137] width 12 height 19
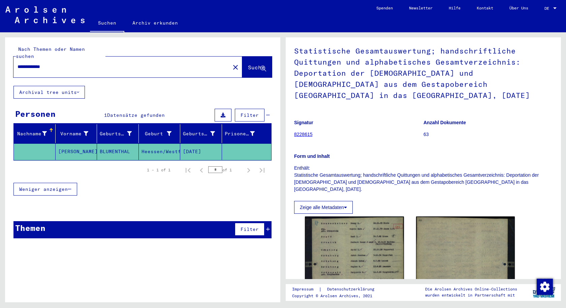
drag, startPoint x: 117, startPoint y: 58, endPoint x: 0, endPoint y: 71, distance: 117.3
click at [0, 71] on div "**********" at bounding box center [141, 167] width 283 height 270
type input "**********"
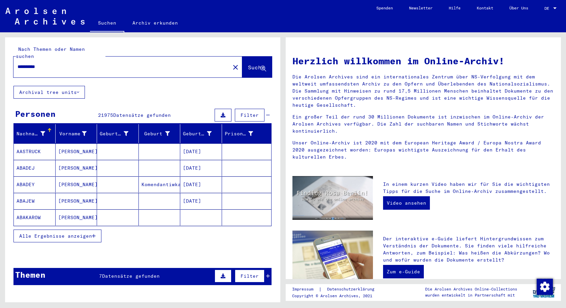
click at [189, 268] on div "Themen 7 Datensätze gefunden Filter" at bounding box center [142, 276] width 258 height 17
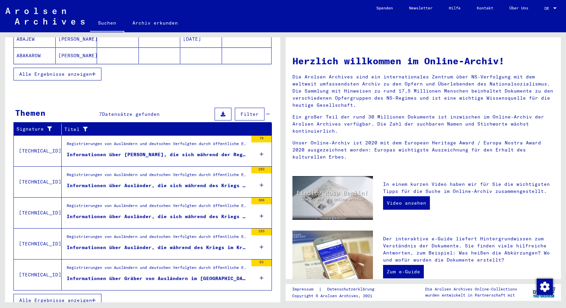
scroll to position [163, 0]
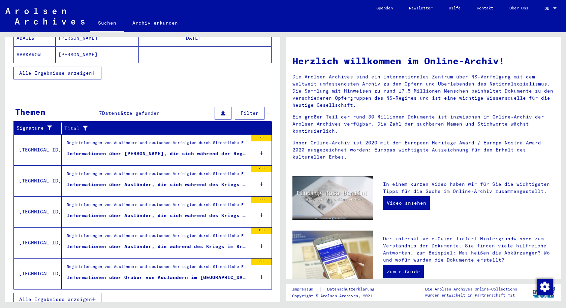
click at [52, 296] on span "Alle Ergebnisse anzeigen" at bounding box center [55, 299] width 73 height 6
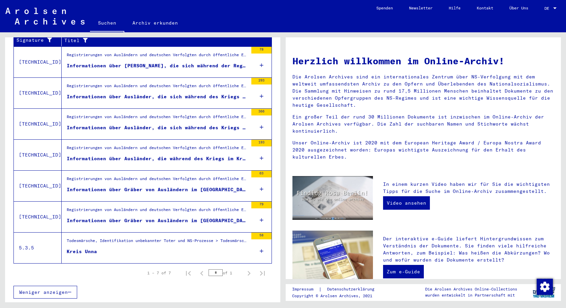
scroll to position [122, 0]
